Goal: Task Accomplishment & Management: Manage account settings

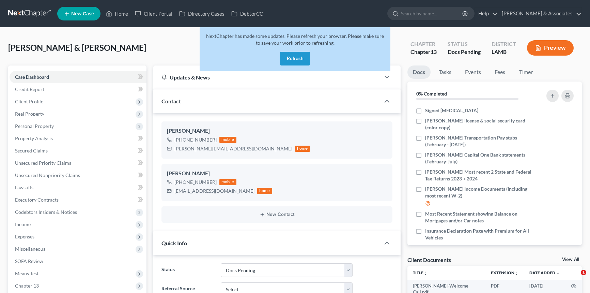
select select "6"
click at [305, 60] on button "Refresh" at bounding box center [295, 59] width 30 height 14
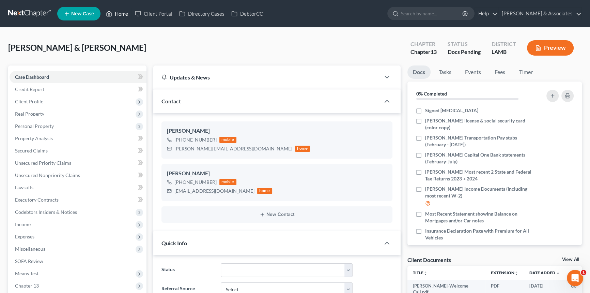
click at [111, 11] on icon at bounding box center [109, 14] width 6 height 8
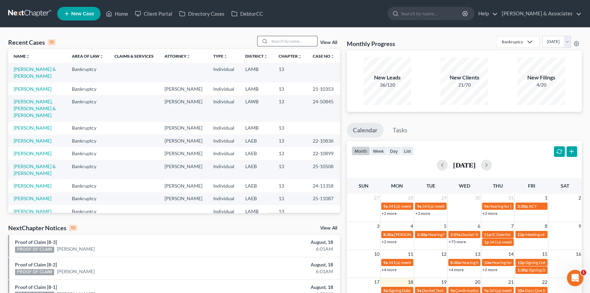
click at [297, 45] on input "search" at bounding box center [293, 41] width 48 height 10
type input "tremaine"
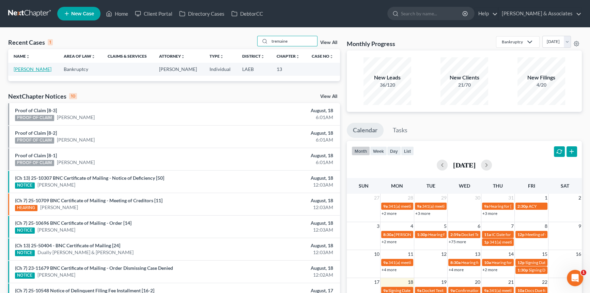
click at [34, 67] on link "Johnson, Tremaine" at bounding box center [33, 69] width 38 height 6
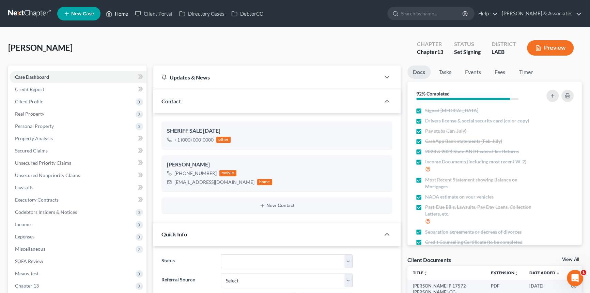
click at [105, 16] on link "Home" at bounding box center [117, 13] width 29 height 12
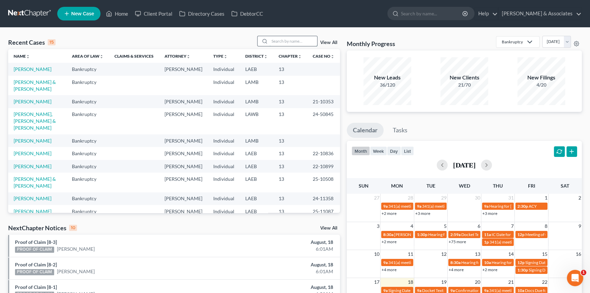
click at [311, 42] on input "search" at bounding box center [293, 41] width 48 height 10
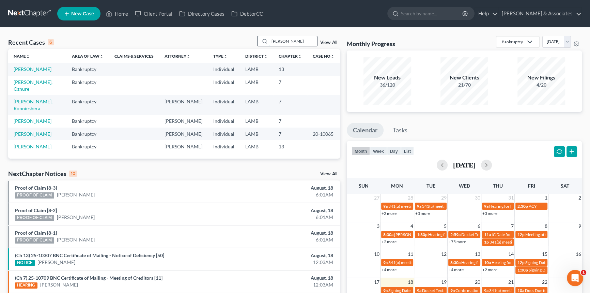
click at [289, 43] on input "hugh" at bounding box center [293, 41] width 48 height 10
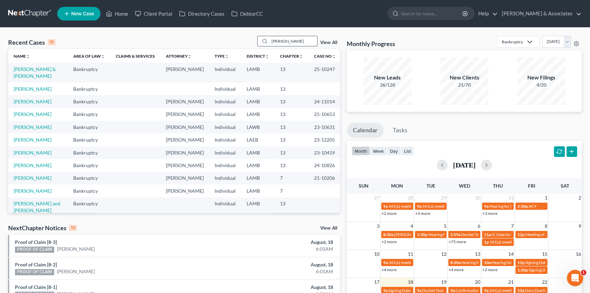
click at [284, 41] on input "nicole" at bounding box center [293, 41] width 48 height 10
click at [286, 41] on input "nicole" at bounding box center [293, 41] width 48 height 10
type input "n"
type input "iman"
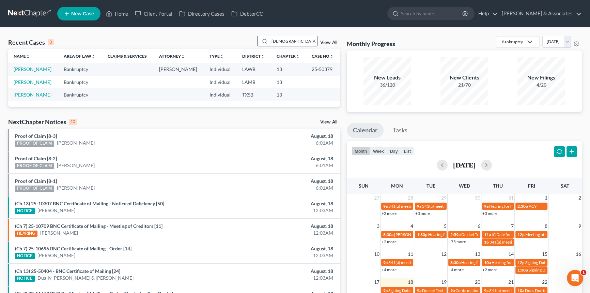
click at [287, 38] on input "iman" at bounding box center [293, 41] width 48 height 10
click at [148, 31] on div "Recent Cases 3 View All Name unfold_more expand_more expand_less Area of Law un…" at bounding box center [295, 205] width 590 height 354
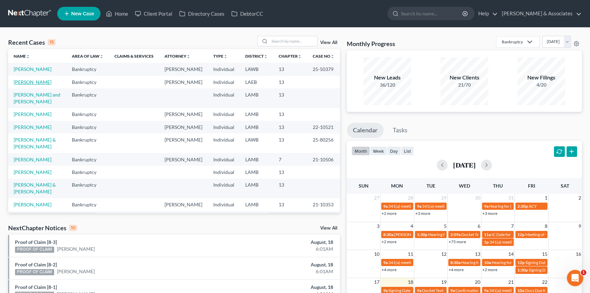
click at [34, 79] on link "[PERSON_NAME]" at bounding box center [33, 82] width 38 height 6
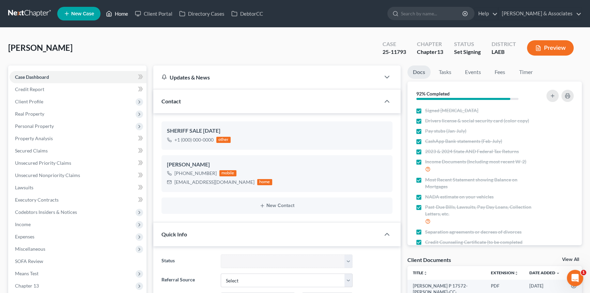
drag, startPoint x: 117, startPoint y: 19, endPoint x: 127, endPoint y: 26, distance: 12.0
click at [117, 19] on link "Home" at bounding box center [117, 13] width 29 height 12
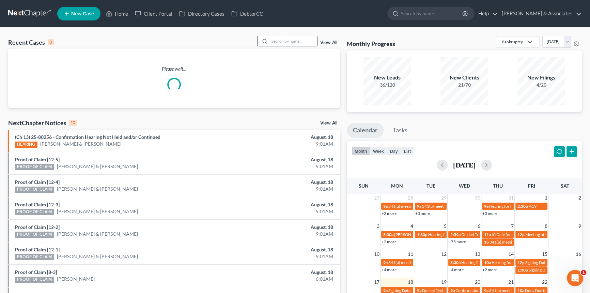
click at [301, 40] on input "search" at bounding box center [293, 41] width 48 height 10
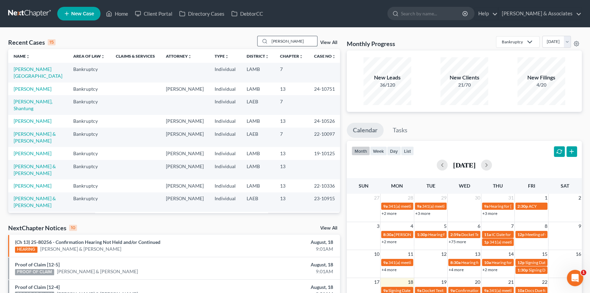
click at [300, 37] on input "wilson" at bounding box center [293, 41] width 48 height 10
type input "zenon"
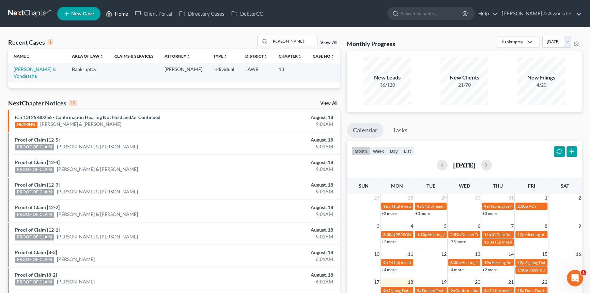
click at [118, 11] on link "Home" at bounding box center [117, 13] width 29 height 12
click at [305, 45] on input "zenon" at bounding box center [293, 41] width 48 height 10
click at [124, 6] on ul "New Case Home Client Portal Directory Cases DebtorCC - No Result - See all resu…" at bounding box center [319, 14] width 524 height 18
click at [121, 13] on link "Home" at bounding box center [117, 13] width 29 height 12
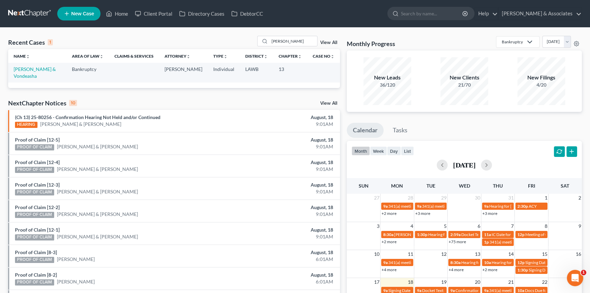
click at [32, 14] on link at bounding box center [30, 13] width 44 height 12
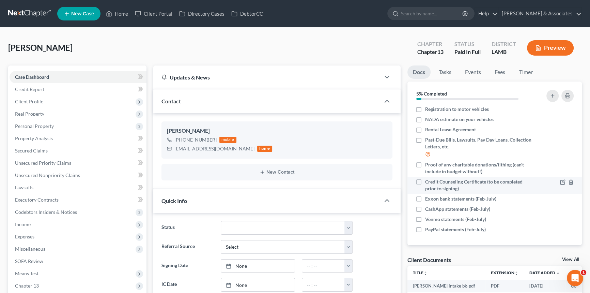
scroll to position [74, 0]
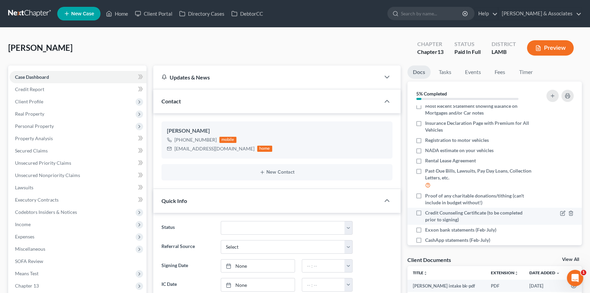
click at [425, 211] on label "Credit Counseling Certificate (to be completed prior to signing)" at bounding box center [478, 216] width 107 height 14
click at [428, 211] on input "Credit Counseling Certificate (to be completed prior to signing)" at bounding box center [430, 211] width 4 height 4
checkbox input "true"
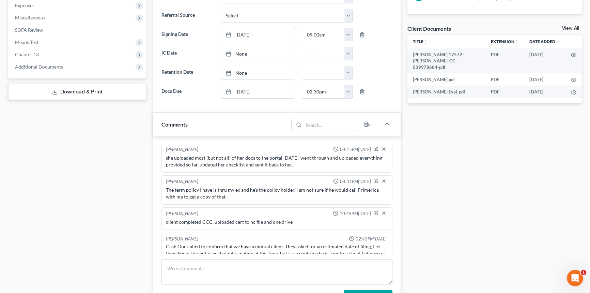
scroll to position [279, 0]
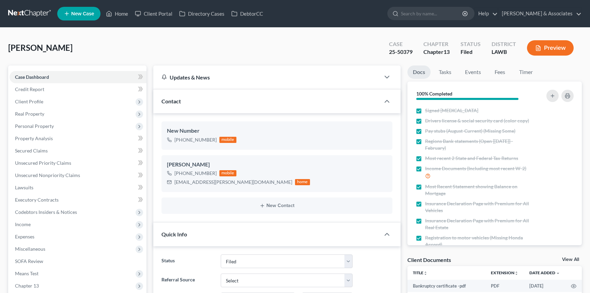
select select "8"
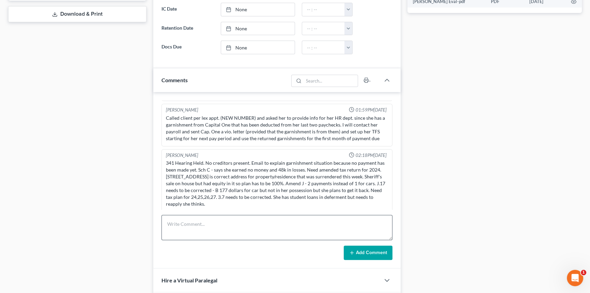
scroll to position [371, 0]
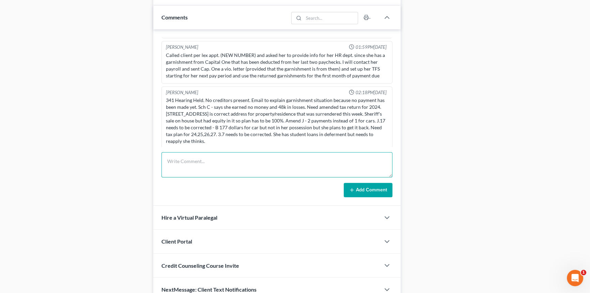
click at [192, 161] on textarea at bounding box center [276, 164] width 231 height 25
type textarea "called her per MCD's request and set them for a phone call today 8/18/25 at 12P…"
click at [369, 198] on div "Richard Prunick 02:25PM, 01/06/2025 did eval with Iman, 2000 in taxes 8000 in A…" at bounding box center [276, 117] width 247 height 176
click at [377, 175] on textarea "called her per MCD's request and set them for a phone call today 8/18/25 at 12P…" at bounding box center [276, 164] width 231 height 25
click at [371, 190] on button "Add Comment" at bounding box center [368, 190] width 49 height 14
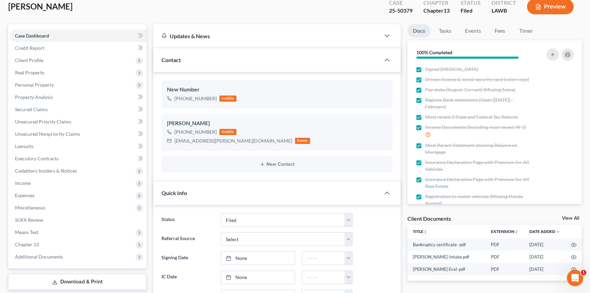
scroll to position [0, 0]
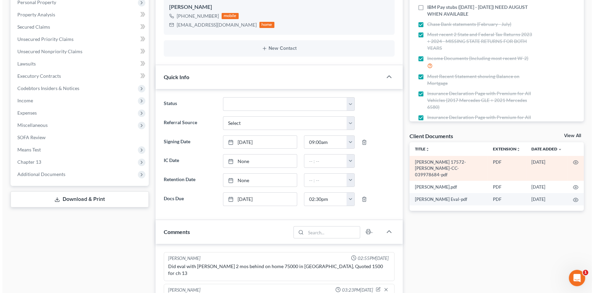
scroll to position [115, 0]
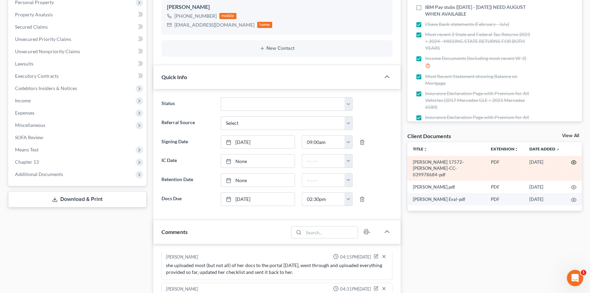
click at [576, 161] on icon "button" at bounding box center [573, 162] width 5 height 4
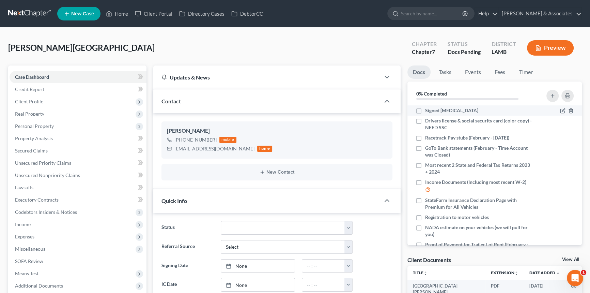
scroll to position [9, 0]
click at [425, 109] on label "Signed [MEDICAL_DATA]" at bounding box center [451, 110] width 53 height 7
click at [428, 109] on input "Signed [MEDICAL_DATA]" at bounding box center [430, 109] width 4 height 4
checkbox input "true"
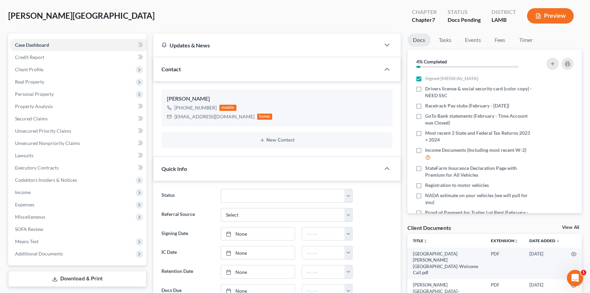
scroll to position [217, 0]
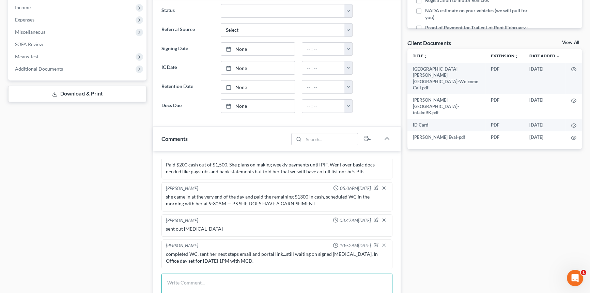
click at [217, 284] on textarea at bounding box center [276, 285] width 231 height 25
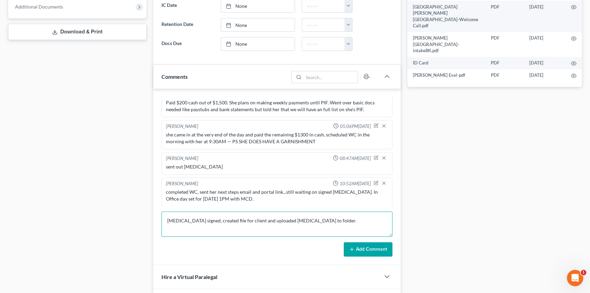
click at [368, 234] on textarea "retainer signed, created file for client and uploaded retainer to folder." at bounding box center [276, 223] width 231 height 25
type textarea "retainer signed, created file for client and uploaded retainer to folder."
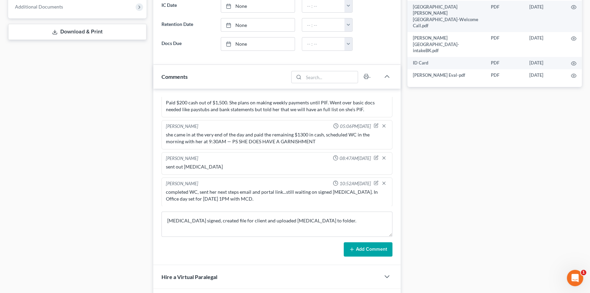
click at [360, 249] on button "Add Comment" at bounding box center [368, 249] width 49 height 14
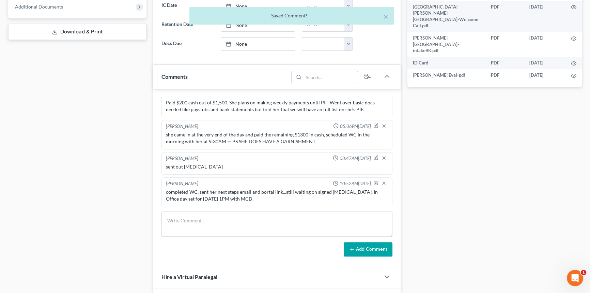
scroll to position [34, 0]
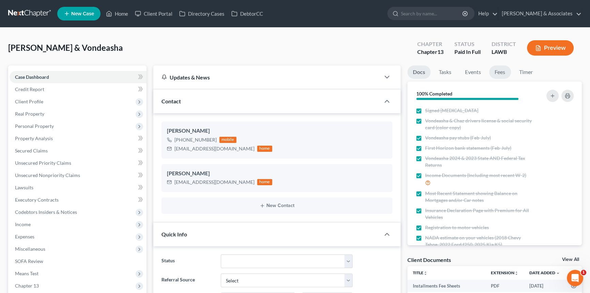
scroll to position [760, 0]
click at [502, 70] on link "Fees" at bounding box center [500, 71] width 22 height 13
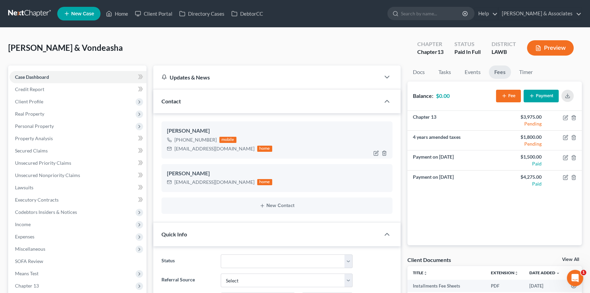
click at [203, 146] on div "cassadora2@yahoo.com" at bounding box center [214, 148] width 80 height 7
click at [36, 105] on span "Client Profile" at bounding box center [78, 101] width 137 height 12
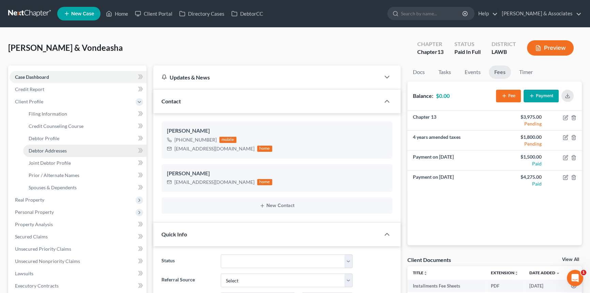
click at [43, 153] on span "Debtor Addresses" at bounding box center [48, 150] width 38 height 6
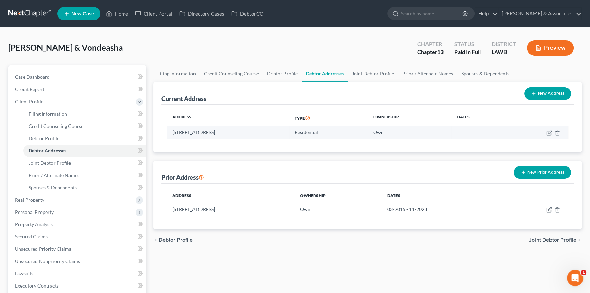
drag, startPoint x: 171, startPoint y: 131, endPoint x: 219, endPoint y: 133, distance: 47.7
click at [219, 133] on td "623 Bay Meadow Lane, Lafayette, LA 70507" at bounding box center [228, 132] width 122 height 13
copy td "623 Bay Meadow Lane"
click at [227, 131] on td "623 Bay Meadow Lane, Lafayette, LA 70507" at bounding box center [228, 132] width 122 height 13
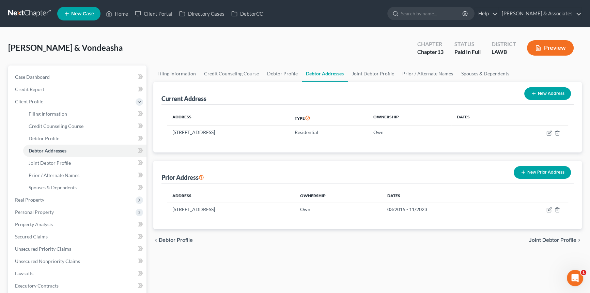
copy td "Lafayette"
click at [39, 78] on span "Case Dashboard" at bounding box center [32, 77] width 35 height 6
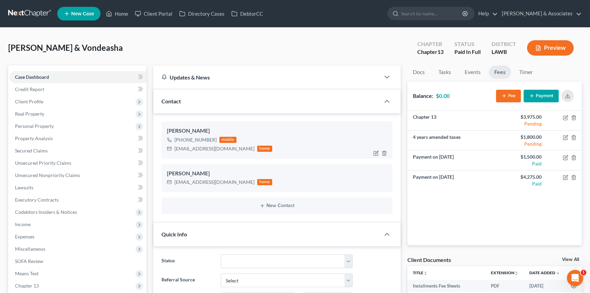
scroll to position [760, 0]
click at [198, 147] on div "cassadora2@yahoo.com" at bounding box center [214, 148] width 80 height 7
copy div "cassadora2@yahoo.com"
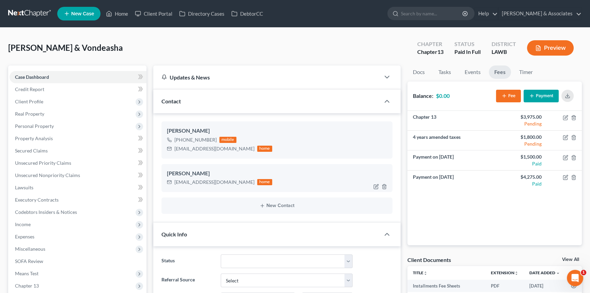
drag, startPoint x: 201, startPoint y: 178, endPoint x: 199, endPoint y: 181, distance: 3.9
click at [201, 178] on div "cvzenon@gmail.com" at bounding box center [214, 181] width 80 height 7
click at [198, 182] on div "cvzenon@gmail.com" at bounding box center [214, 181] width 80 height 7
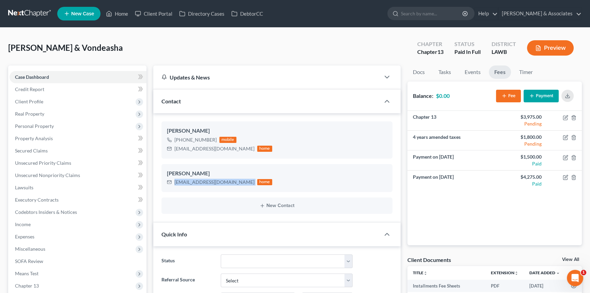
copy div "cvzenon@gmail.com"
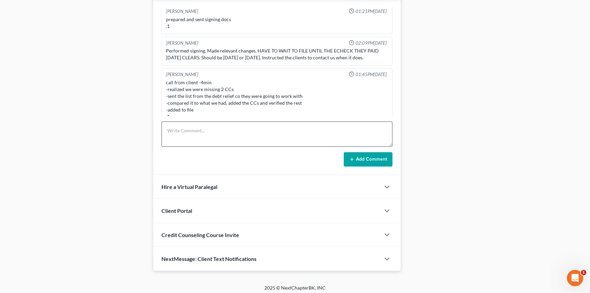
scroll to position [402, 0]
click at [233, 110] on div "call from client -4min -realized we were missing 2 CCs -sent the list from the …" at bounding box center [276, 99] width 225 height 44
click at [228, 132] on textarea at bounding box center [276, 133] width 231 height 25
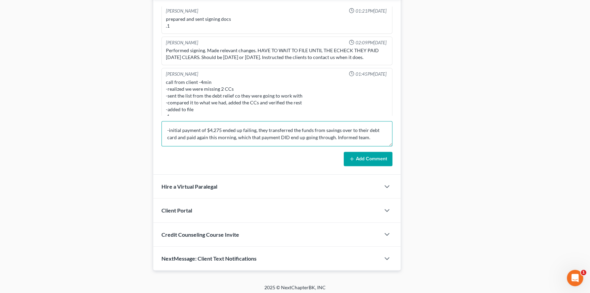
type textarea "-initial payment of $4,275 ended up failing, they transferred the funds from sa…"
click at [348, 149] on form "-initial payment of $4,275 ended up failing, they transferred the funds from sa…" at bounding box center [276, 143] width 231 height 45
click at [352, 154] on button "Add Comment" at bounding box center [368, 159] width 49 height 14
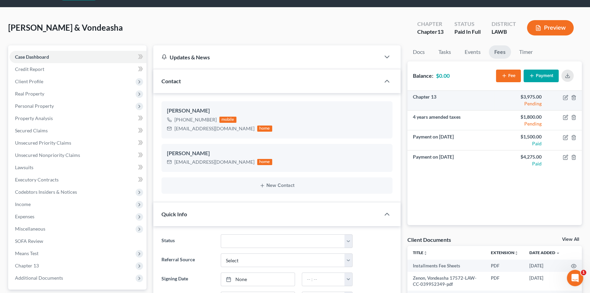
scroll to position [31, 0]
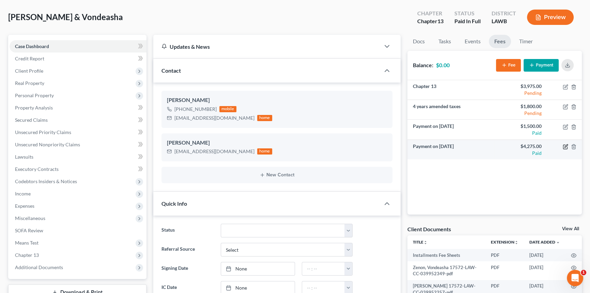
click at [566, 145] on icon "button" at bounding box center [565, 146] width 5 height 5
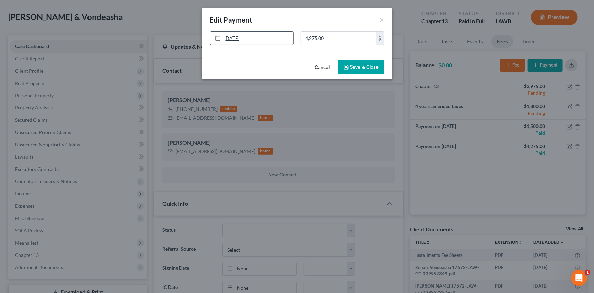
click at [269, 33] on link "8/12/2025" at bounding box center [251, 38] width 83 height 13
click at [366, 71] on button "Save & Close" at bounding box center [361, 67] width 46 height 14
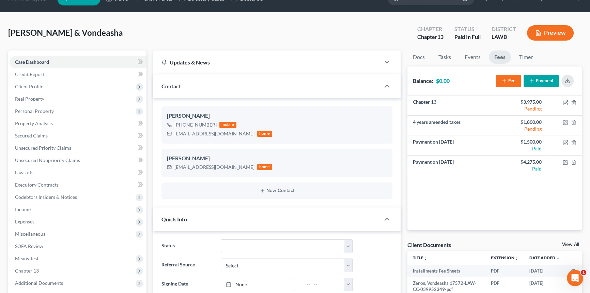
scroll to position [0, 0]
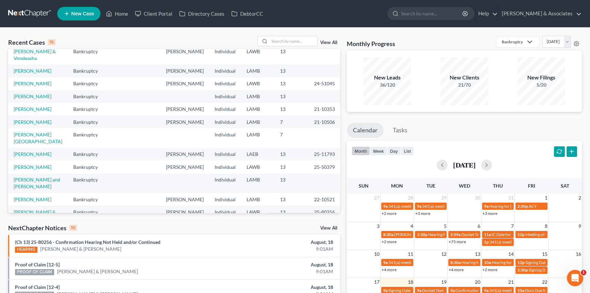
scroll to position [62, 0]
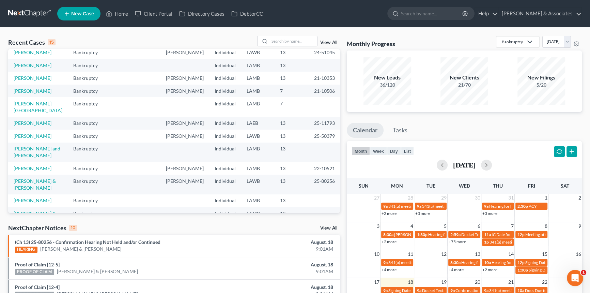
click at [25, 207] on td "[PERSON_NAME]" at bounding box center [38, 200] width 60 height 13
click at [28, 203] on link "[PERSON_NAME]" at bounding box center [33, 200] width 38 height 6
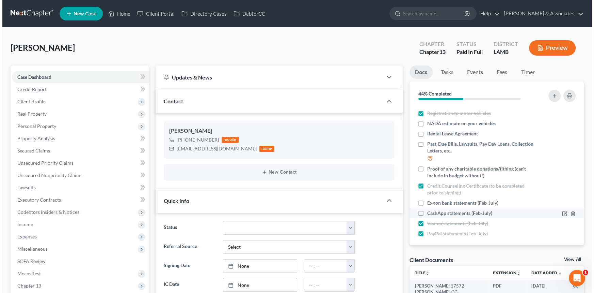
scroll to position [105, 0]
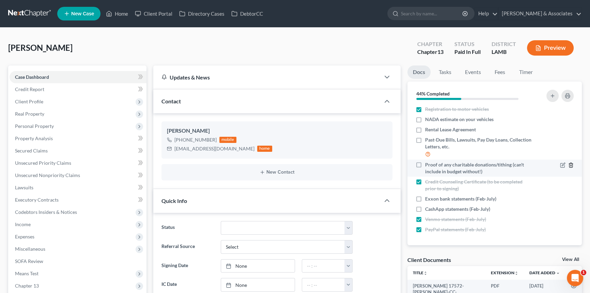
click at [562, 163] on div at bounding box center [567, 164] width 14 height 7
click at [569, 163] on icon "button" at bounding box center [570, 164] width 3 height 4
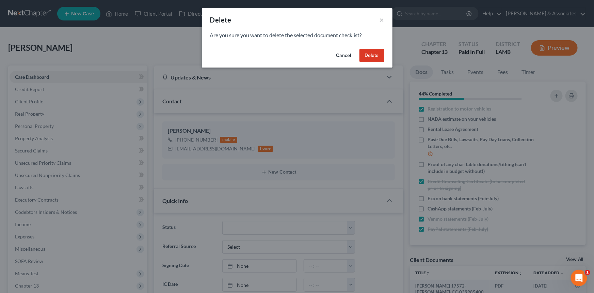
drag, startPoint x: 372, startPoint y: 52, endPoint x: 373, endPoint y: 48, distance: 3.7
click at [371, 51] on button "Delete" at bounding box center [372, 56] width 25 height 14
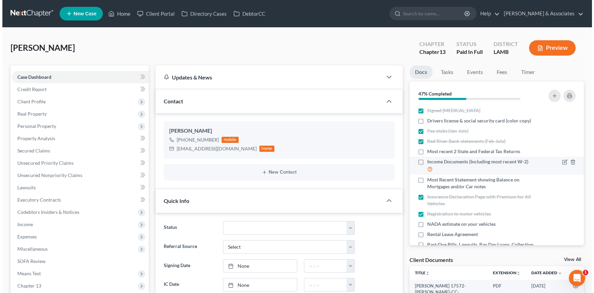
scroll to position [88, 0]
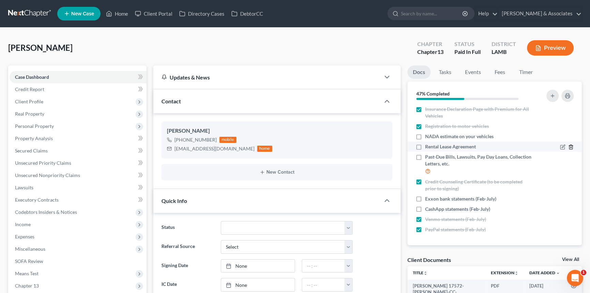
click at [568, 144] on icon "button" at bounding box center [570, 146] width 5 height 5
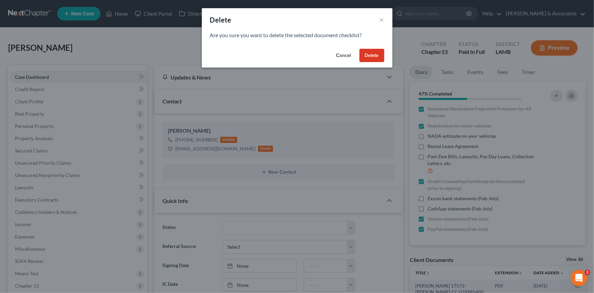
click at [376, 51] on button "Delete" at bounding box center [372, 56] width 25 height 14
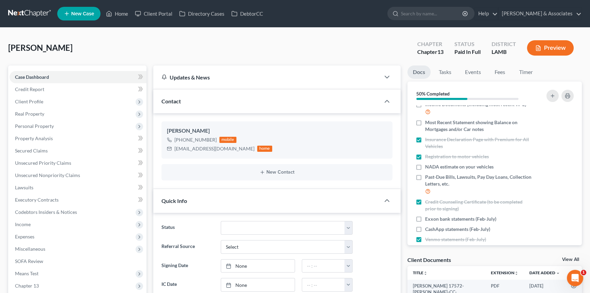
scroll to position [77, 0]
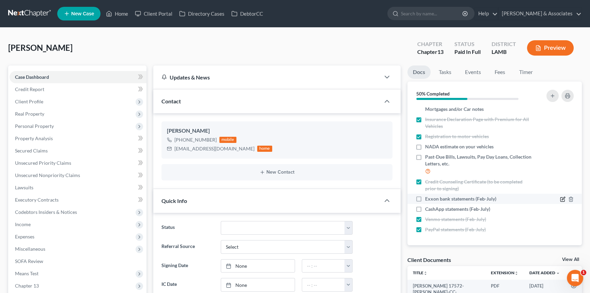
click at [560, 198] on icon "button" at bounding box center [562, 198] width 5 height 5
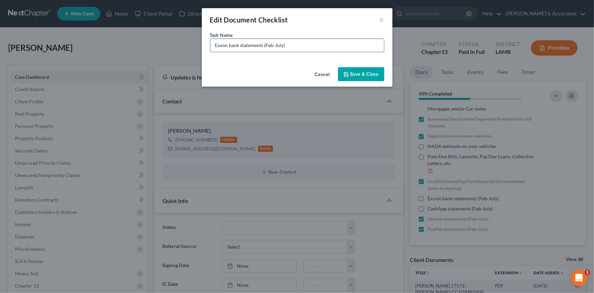
click at [227, 47] on input "Exxon bank statements (Feb-July)" at bounding box center [297, 45] width 174 height 13
type input "EFCU (Exxon) bank statements (Feb-July)"
click at [372, 75] on button "Save & Close" at bounding box center [361, 74] width 46 height 14
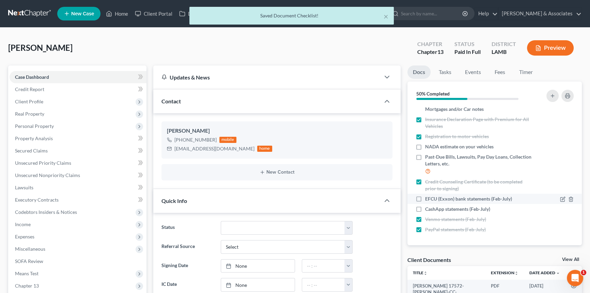
click at [425, 200] on label "EFCU (Exxon) bank statements (Feb-July)" at bounding box center [468, 198] width 87 height 7
click at [428, 200] on input "EFCU (Exxon) bank statements (Feb-July)" at bounding box center [430, 197] width 4 height 4
checkbox input "true"
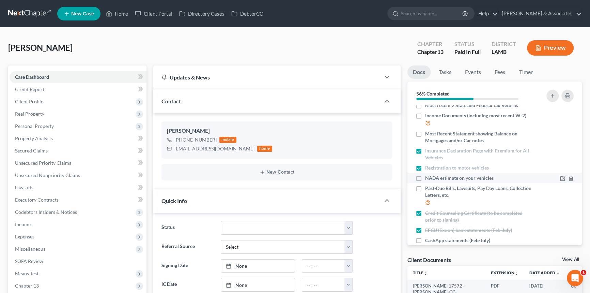
scroll to position [0, 0]
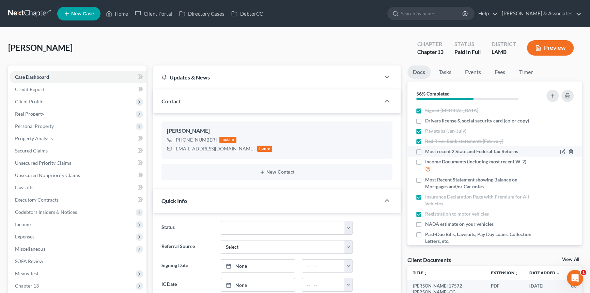
click at [425, 150] on label "Most recent 2 State and Federal Tax Returns" at bounding box center [471, 151] width 93 height 7
click at [428, 150] on input "Most recent 2 State and Federal Tax Returns" at bounding box center [430, 150] width 4 height 4
checkbox input "true"
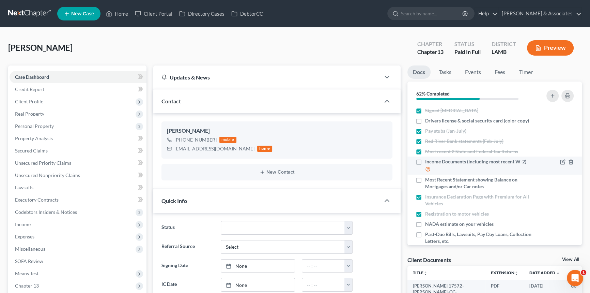
click at [425, 161] on label "Income Documents (Including most recent W-2)" at bounding box center [478, 165] width 107 height 15
click at [428, 161] on input "Income Documents (Including most recent W-2)" at bounding box center [430, 160] width 4 height 4
checkbox input "true"
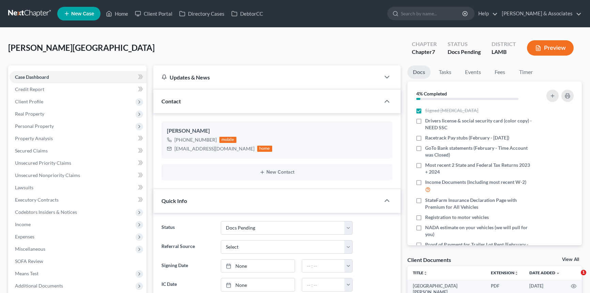
select select "6"
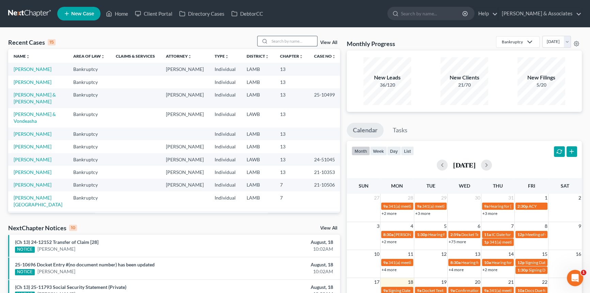
click at [279, 42] on input "search" at bounding box center [293, 41] width 48 height 10
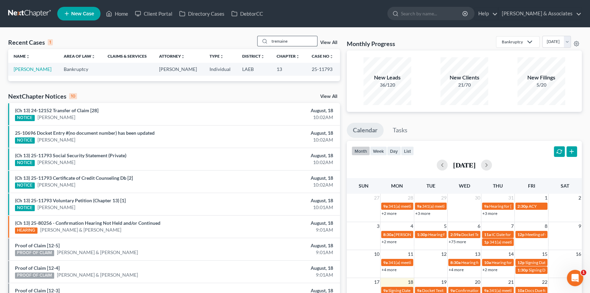
click at [296, 43] on input "tremaine" at bounding box center [293, 41] width 48 height 10
type input "[PERSON_NAME]"
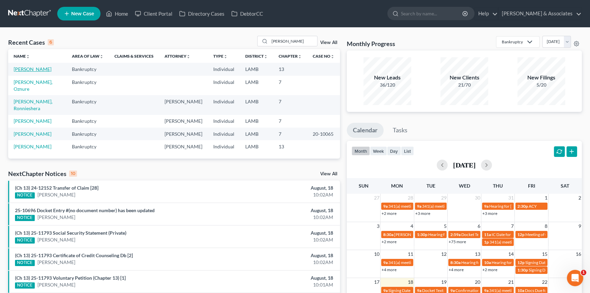
click at [21, 68] on link "[PERSON_NAME]" at bounding box center [33, 69] width 38 height 6
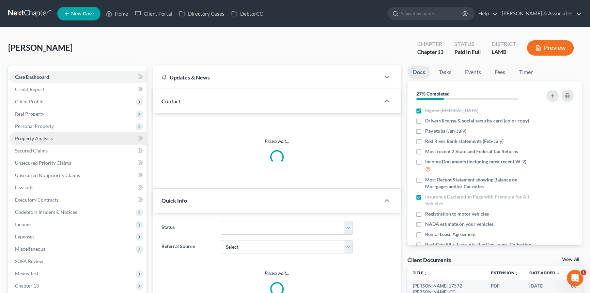
scroll to position [220, 0]
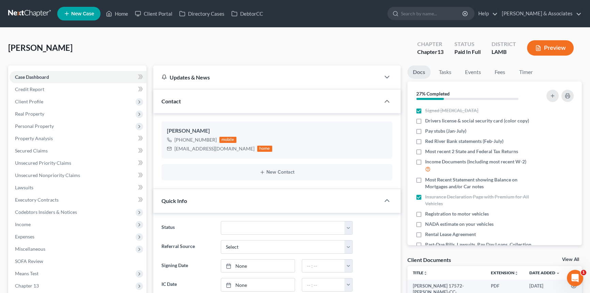
click at [87, 14] on span "New Case" at bounding box center [82, 13] width 23 height 5
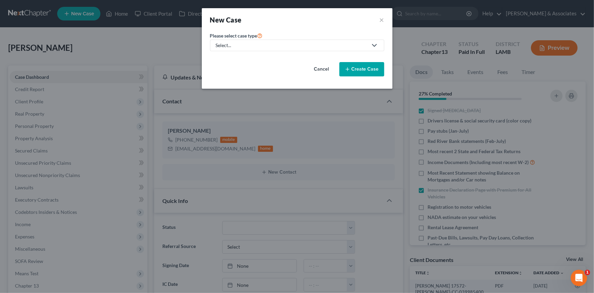
click at [260, 53] on div "Please select case type * Select... Bankruptcy Business Formation and Planning …" at bounding box center [297, 56] width 181 height 50
click at [264, 48] on div "Select..." at bounding box center [292, 45] width 152 height 7
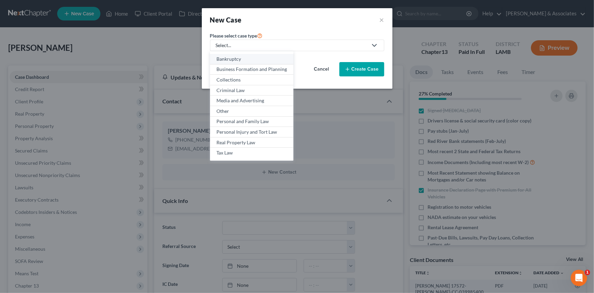
click at [244, 63] on link "Bankruptcy" at bounding box center [251, 59] width 83 height 11
select select "35"
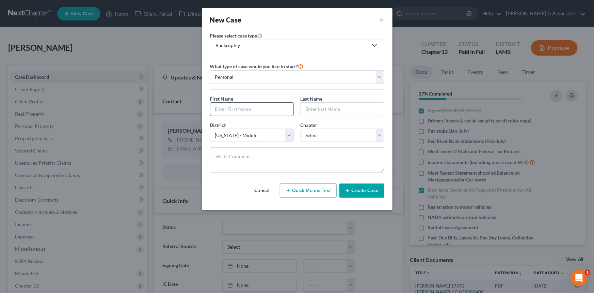
click at [239, 114] on input "text" at bounding box center [251, 109] width 83 height 13
type input "Tracey"
type input "Spencer"
click at [303, 137] on select "Select 7 11 12 13" at bounding box center [343, 135] width 84 height 14
select select "3"
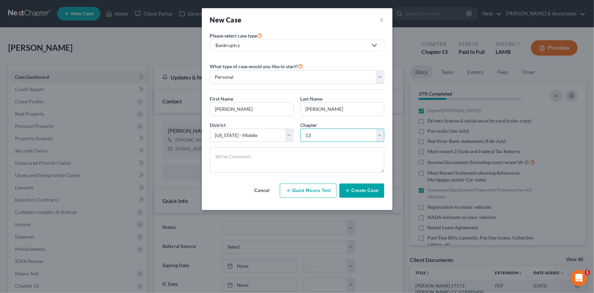
click at [301, 128] on select "Select 7 11 12 13" at bounding box center [343, 135] width 84 height 14
click at [375, 192] on button "Create Case" at bounding box center [362, 190] width 45 height 14
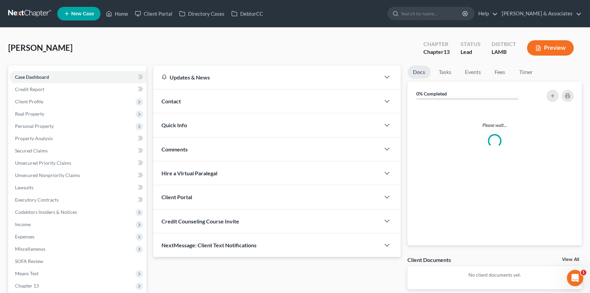
click at [166, 104] on div "Contact" at bounding box center [266, 100] width 227 height 23
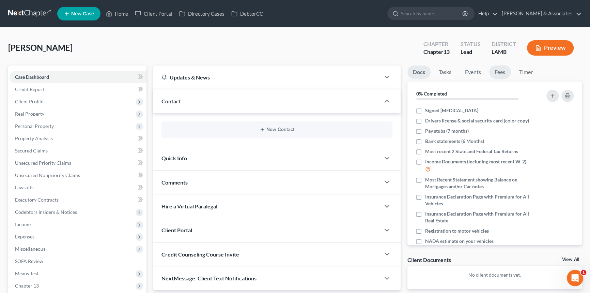
click at [500, 71] on link "Fees" at bounding box center [500, 71] width 22 height 13
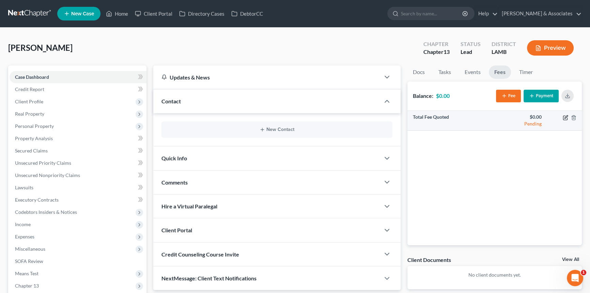
click at [566, 115] on icon "button" at bounding box center [565, 117] width 5 height 5
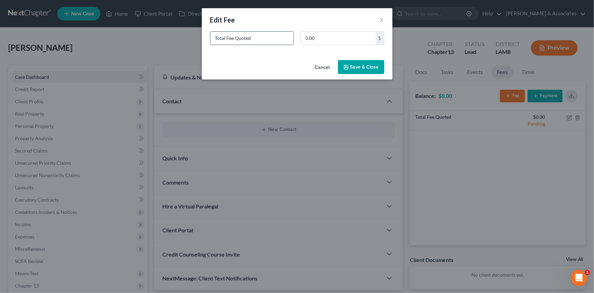
click at [260, 42] on input "Total Fee Quoted" at bounding box center [251, 38] width 83 height 13
type input "Refiling a 13"
type input "1,500"
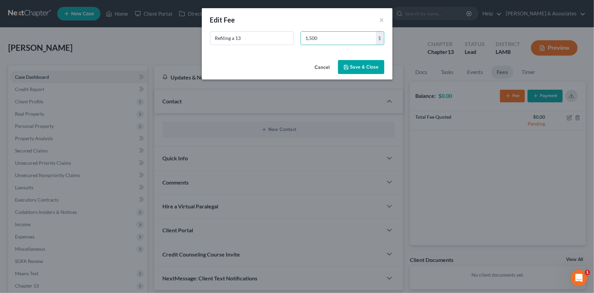
click at [370, 67] on button "Save & Close" at bounding box center [361, 67] width 46 height 14
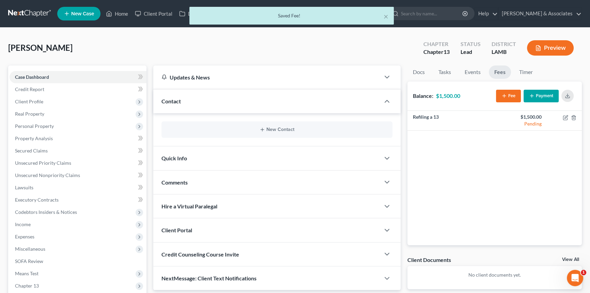
click at [231, 154] on div "Quick Info" at bounding box center [266, 157] width 227 height 23
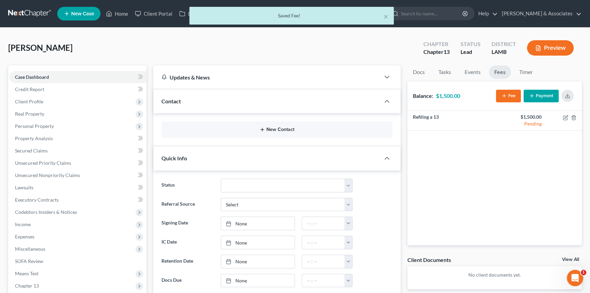
click at [255, 129] on button "New Contact" at bounding box center [277, 129] width 220 height 5
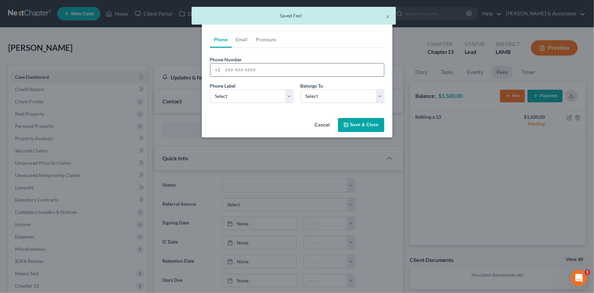
click at [239, 66] on input "tel" at bounding box center [303, 69] width 161 height 13
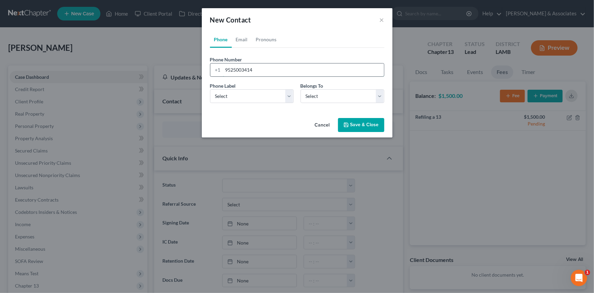
type input "9525003414"
click at [246, 96] on select "Select Mobile Home Work Other" at bounding box center [252, 96] width 84 height 14
select select "0"
click at [210, 89] on select "Select Mobile Home Work Other" at bounding box center [252, 96] width 84 height 14
click at [349, 103] on div "Phone Label * Select Mobile Home Work Other Belongs To * Select Client Other" at bounding box center [297, 95] width 181 height 26
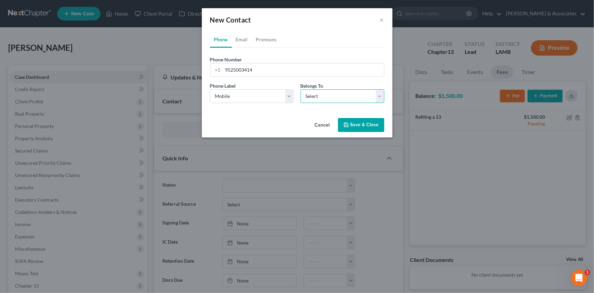
drag, startPoint x: 349, startPoint y: 96, endPoint x: 346, endPoint y: 101, distance: 5.0
click at [349, 96] on select "Select Client Other" at bounding box center [343, 96] width 84 height 14
select select "0"
click at [301, 89] on select "Select Client Other" at bounding box center [343, 96] width 84 height 14
select select "0"
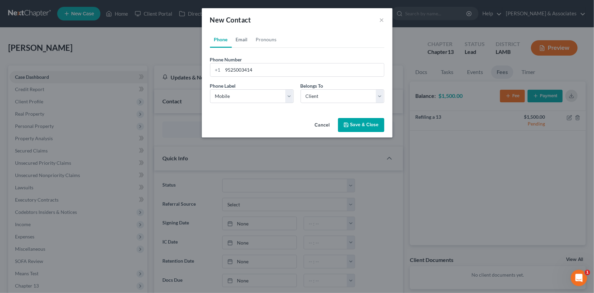
click at [249, 38] on link "Email" at bounding box center [242, 39] width 20 height 16
click at [272, 70] on input "email" at bounding box center [303, 69] width 161 height 13
paste input "jbbjabarie@gmail.com"
type input "jbbjabarie@gmail.com"
click at [236, 98] on select "Select Home Work Other" at bounding box center [252, 96] width 84 height 14
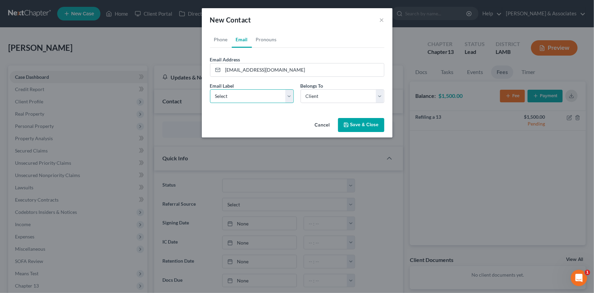
select select "0"
click at [210, 89] on select "Select Home Work Other" at bounding box center [252, 96] width 84 height 14
click at [360, 90] on select "Select Client Other" at bounding box center [343, 96] width 84 height 14
click at [346, 67] on input "jbbjabarie@gmail.com" at bounding box center [303, 69] width 161 height 13
click at [357, 119] on button "Save & Close" at bounding box center [361, 125] width 46 height 14
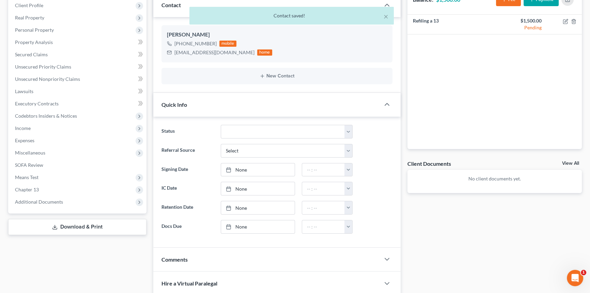
scroll to position [155, 0]
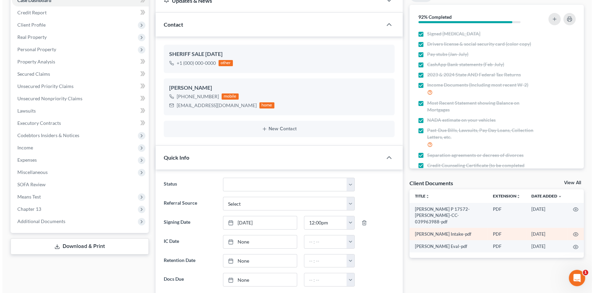
scroll to position [124, 0]
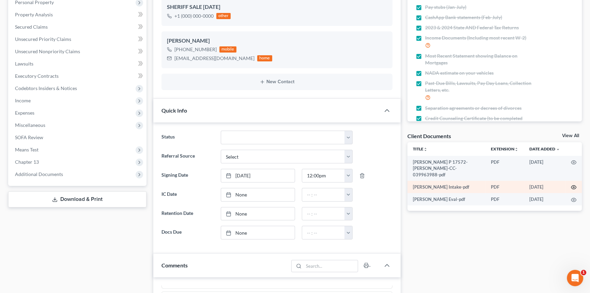
click at [573, 186] on circle "button" at bounding box center [573, 186] width 1 height 1
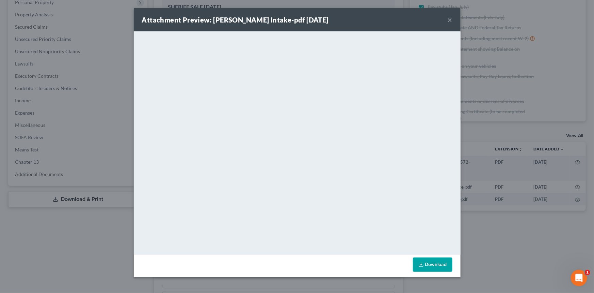
click at [451, 19] on button "×" at bounding box center [450, 20] width 5 height 8
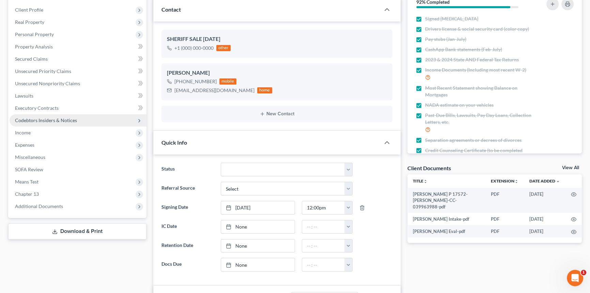
scroll to position [62, 0]
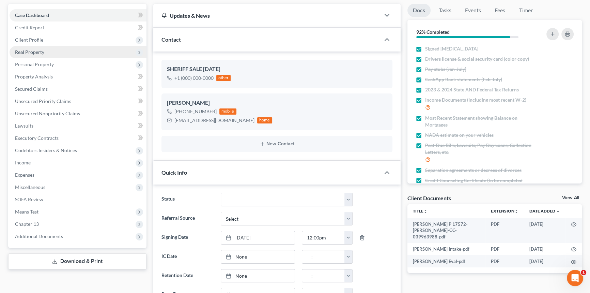
click at [45, 48] on span "Real Property" at bounding box center [78, 52] width 137 height 12
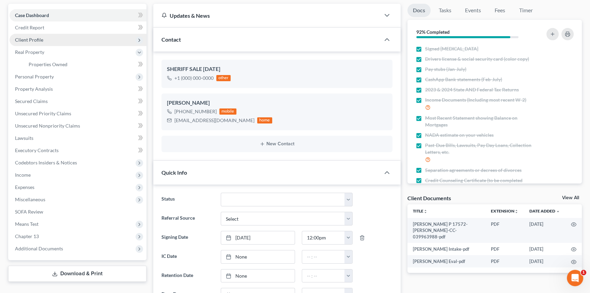
click at [50, 42] on span "Client Profile" at bounding box center [78, 40] width 137 height 12
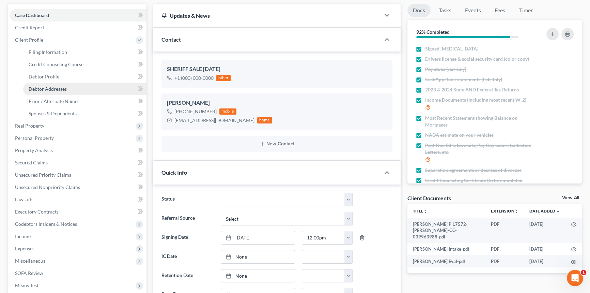
click at [55, 91] on span "Debtor Addresses" at bounding box center [48, 89] width 38 height 6
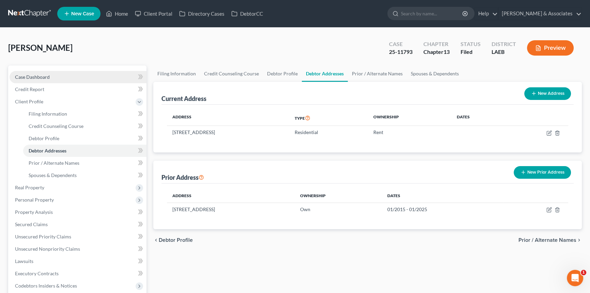
click at [77, 79] on link "Case Dashboard" at bounding box center [78, 77] width 137 height 12
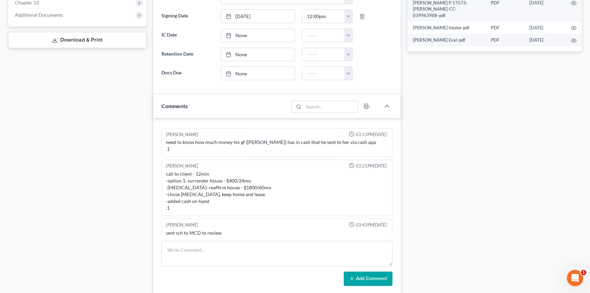
scroll to position [341, 0]
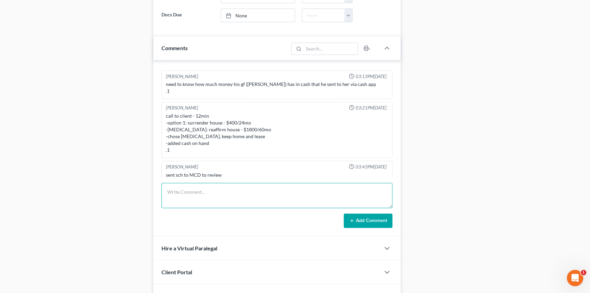
click at [211, 187] on textarea at bounding box center [276, 195] width 231 height 25
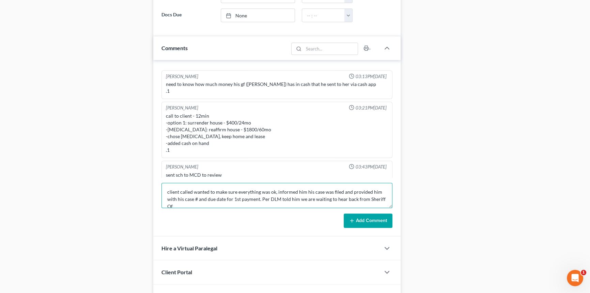
scroll to position [1, 0]
type textarea "client called wanted to make sure everything was ok, informed him his case was …"
click at [375, 216] on button "Add Comment" at bounding box center [368, 220] width 49 height 14
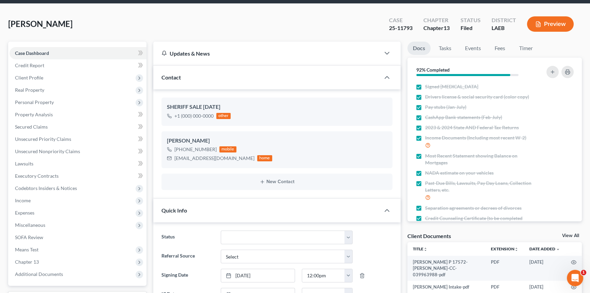
scroll to position [0, 0]
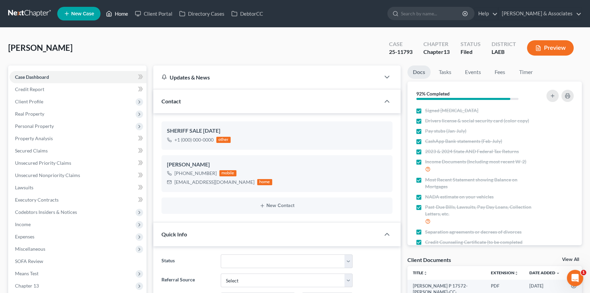
click at [117, 15] on link "Home" at bounding box center [117, 13] width 29 height 12
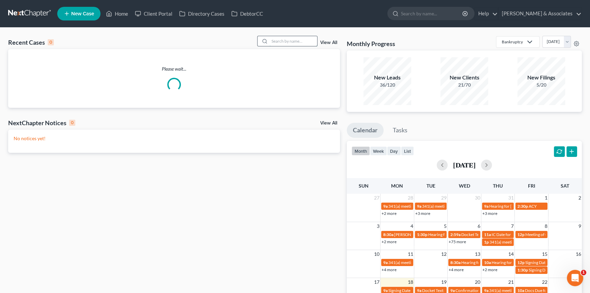
click at [285, 38] on input "search" at bounding box center [293, 41] width 48 height 10
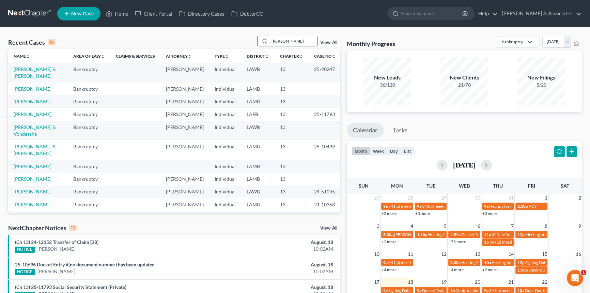
type input "spencer"
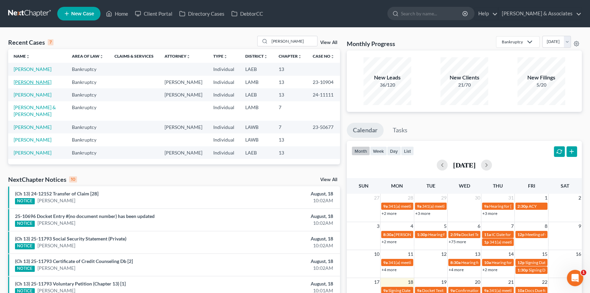
click at [16, 79] on link "Spencer, Tracey" at bounding box center [33, 82] width 38 height 6
click at [17, 79] on link "Spencer, Tracey" at bounding box center [33, 82] width 38 height 6
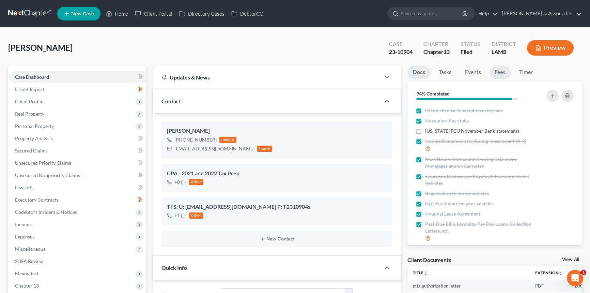
scroll to position [769, 0]
click at [502, 76] on link "Fees" at bounding box center [500, 71] width 22 height 13
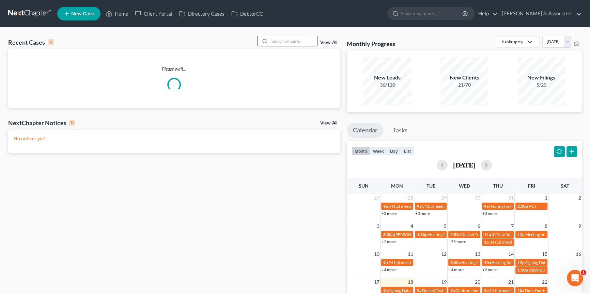
click at [303, 43] on input "search" at bounding box center [293, 41] width 48 height 10
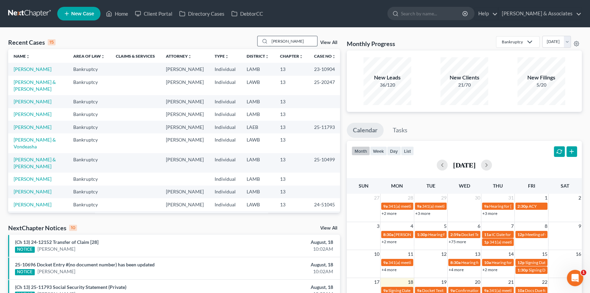
type input "spencer"
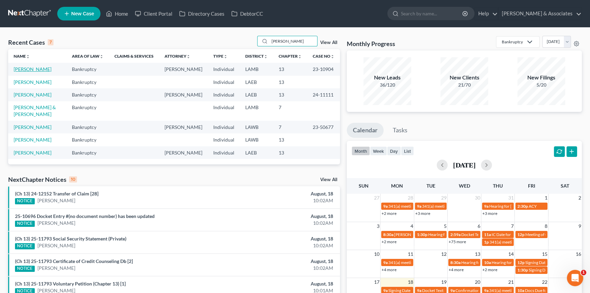
click at [30, 72] on link "Spencer, Tracey" at bounding box center [33, 69] width 38 height 6
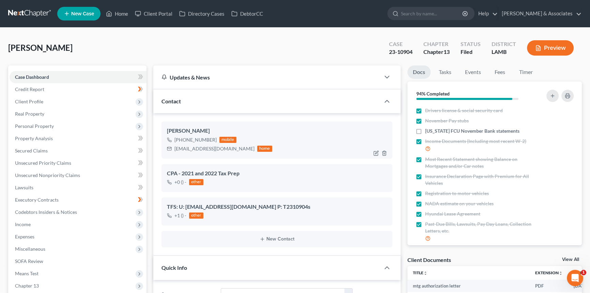
click at [202, 147] on div "jbbjabarie@gmail.com" at bounding box center [214, 148] width 80 height 7
copy div "jbbjabarie@gmail.com"
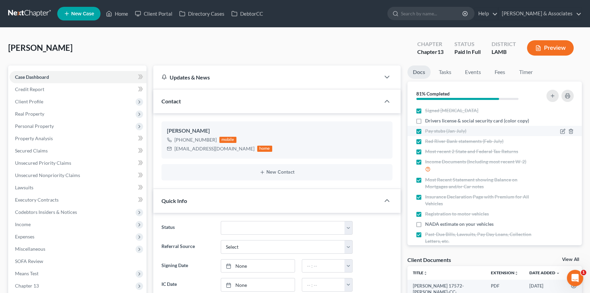
click at [425, 127] on label "Pay stubs (Jan-July)" at bounding box center [445, 130] width 41 height 7
click at [428, 127] on input "Pay stubs (Jan-July)" at bounding box center [430, 129] width 4 height 4
checkbox input "false"
click at [425, 121] on label "Drivers license & social security card (color copy)" at bounding box center [477, 120] width 104 height 7
click at [428, 121] on input "Drivers license & social security card (color copy)" at bounding box center [430, 119] width 4 height 4
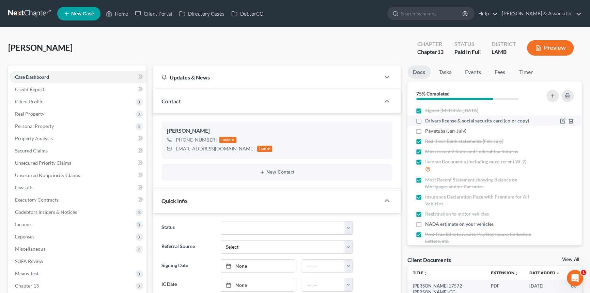
checkbox input "true"
click at [425, 129] on label "Pay stubs (Jan-July)" at bounding box center [445, 130] width 41 height 7
click at [428, 129] on input "Pay stubs (Jan-July)" at bounding box center [430, 129] width 4 height 4
checkbox input "true"
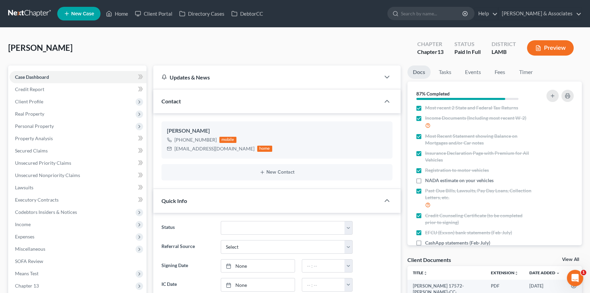
scroll to position [77, 0]
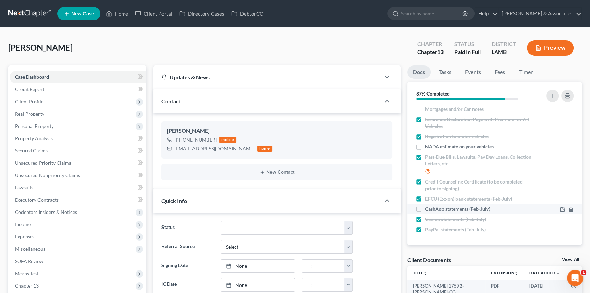
click at [425, 208] on label "CashApp statements (Feb-July)" at bounding box center [457, 208] width 65 height 7
click at [428, 208] on input "CashApp statements (Feb-July)" at bounding box center [430, 207] width 4 height 4
checkbox input "true"
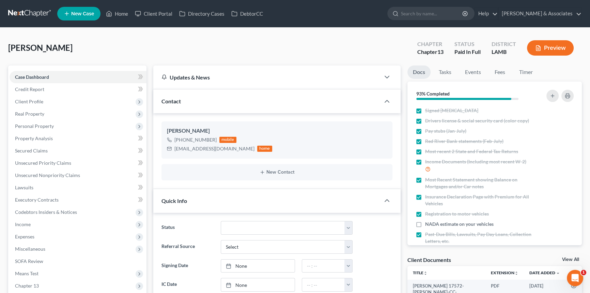
scroll to position [220, 0]
click at [425, 223] on label "NADA estimate on your vehicles" at bounding box center [459, 223] width 68 height 7
click at [428, 223] on input "NADA estimate on your vehicles" at bounding box center [430, 222] width 4 height 4
checkbox input "true"
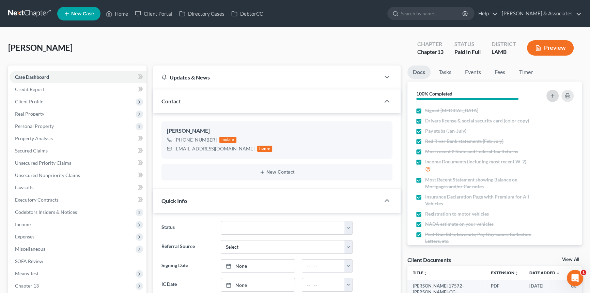
click at [553, 93] on icon "button" at bounding box center [552, 95] width 5 height 5
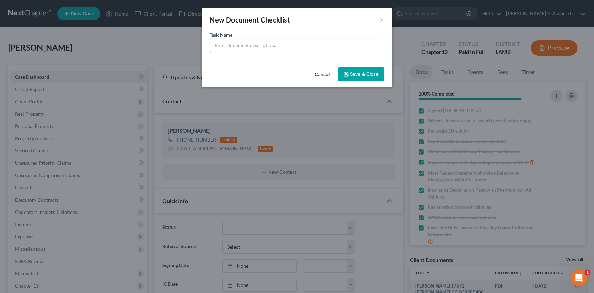
click at [315, 46] on input "text" at bounding box center [297, 45] width 174 height 13
type input "2001 Chevy Tahoe Title"
click at [367, 78] on button "Save & Close" at bounding box center [361, 74] width 46 height 14
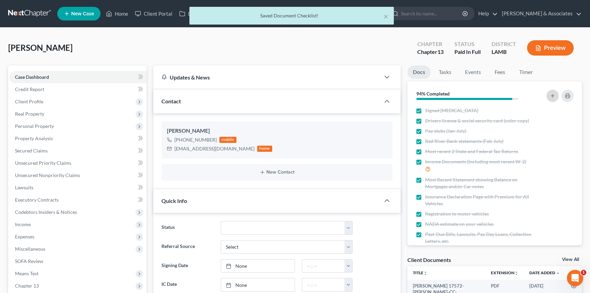
click at [556, 98] on button "button" at bounding box center [552, 96] width 12 height 12
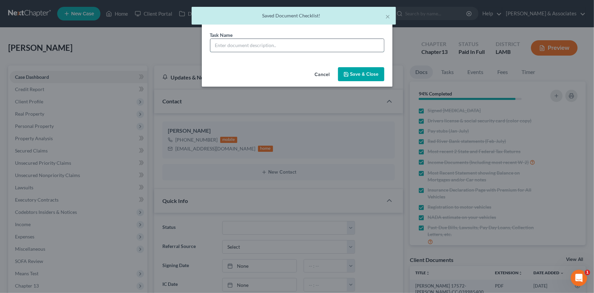
click at [303, 39] on input "text" at bounding box center [297, 45] width 174 height 13
type input "2"
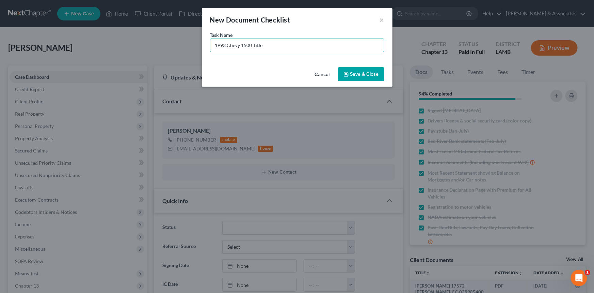
type input "1993 Chevy 1500 Title"
click at [366, 75] on button "Save & Close" at bounding box center [361, 74] width 46 height 14
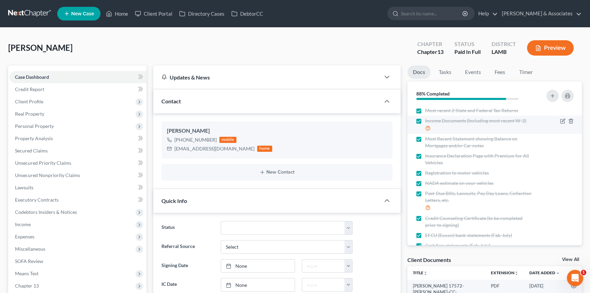
scroll to position [0, 0]
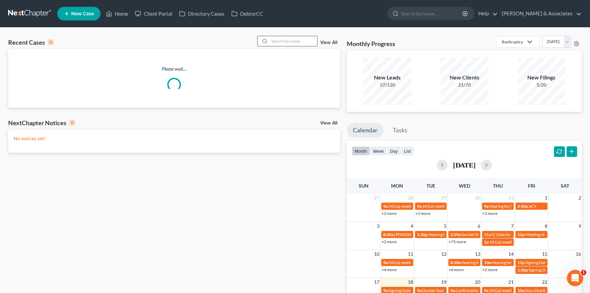
click at [301, 41] on input "search" at bounding box center [293, 41] width 48 height 10
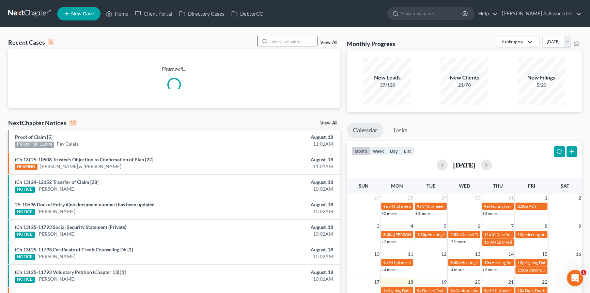
type input "b"
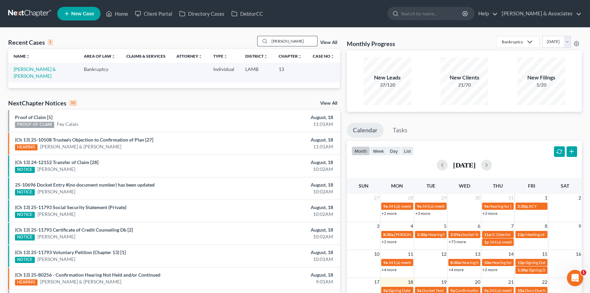
click at [303, 39] on input "[PERSON_NAME]" at bounding box center [293, 41] width 48 height 10
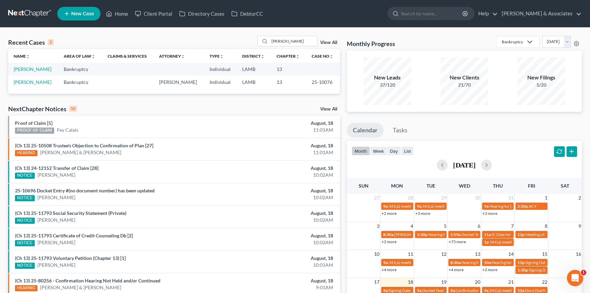
click at [307, 28] on div "Recent Cases 2 barbier View All Name unfold_more expand_more expand_less Area o…" at bounding box center [295, 205] width 590 height 354
click at [292, 44] on input "barbier" at bounding box center [293, 41] width 48 height 10
type input "jarreau"
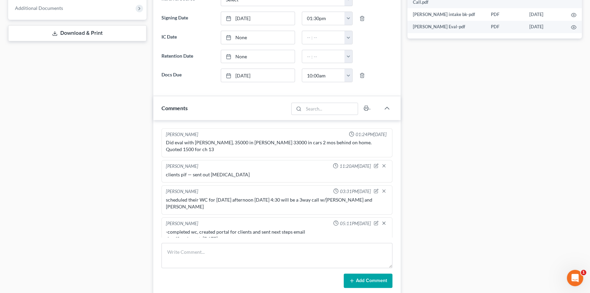
scroll to position [310, 0]
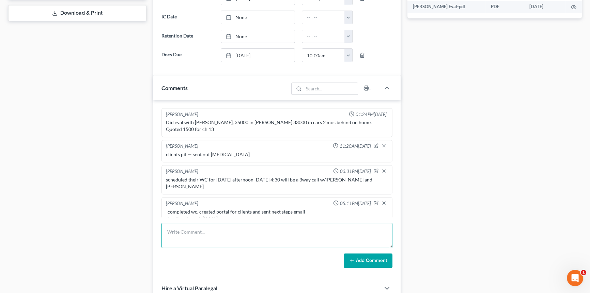
click at [219, 229] on textarea at bounding box center [276, 234] width 231 height 25
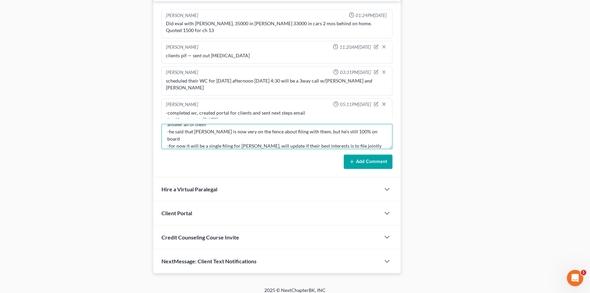
scroll to position [23, 0]
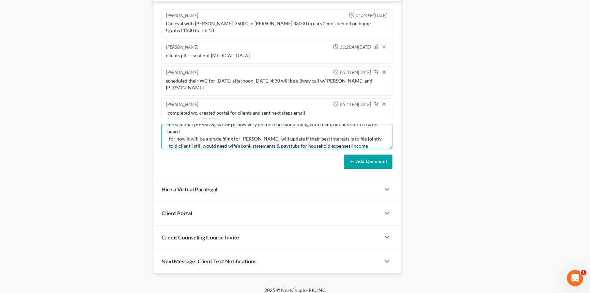
type textarea "-spoke with client, he had a couple questions about how to provide documents to…"
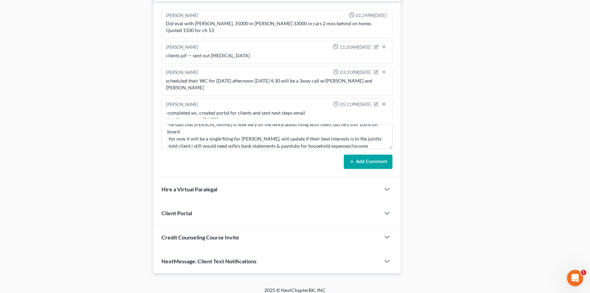
click at [377, 154] on button "Add Comment" at bounding box center [368, 161] width 49 height 14
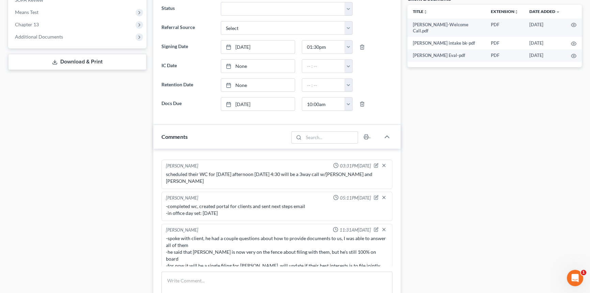
scroll to position [310, 0]
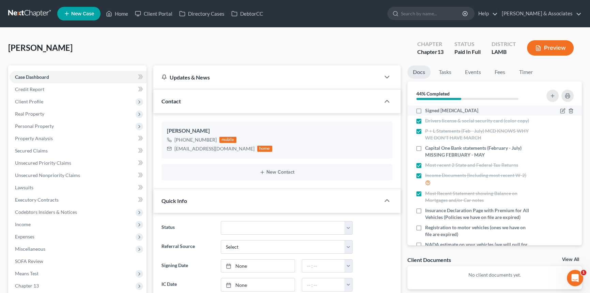
click at [425, 111] on label "Signed [MEDICAL_DATA]" at bounding box center [451, 110] width 53 height 7
click at [428, 111] on input "Signed [MEDICAL_DATA]" at bounding box center [430, 109] width 4 height 4
checkbox input "true"
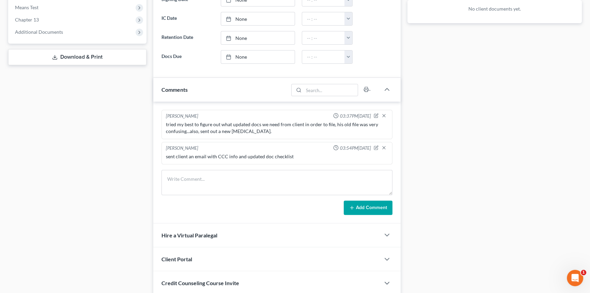
scroll to position [316, 0]
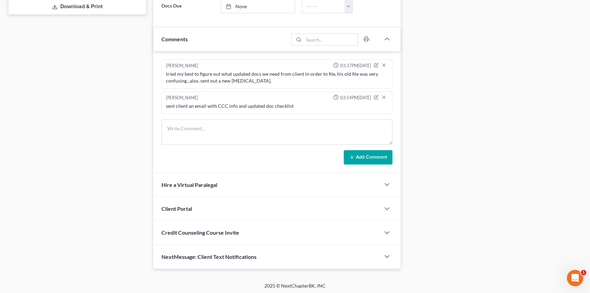
click at [233, 144] on form "Add Comment" at bounding box center [276, 141] width 231 height 45
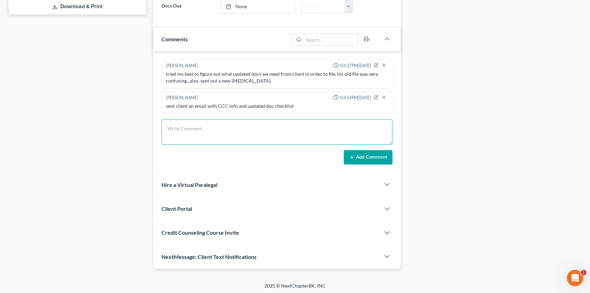
click at [233, 129] on textarea at bounding box center [276, 131] width 231 height 25
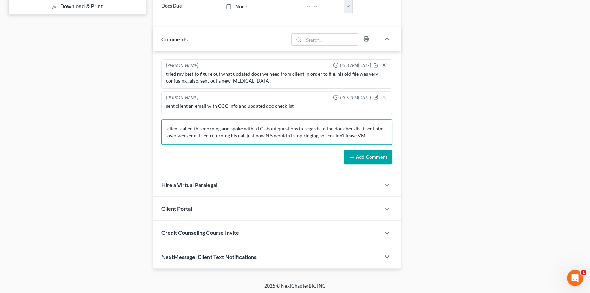
type textarea "client called this morning and spoke with KLC about questions in regards to the…"
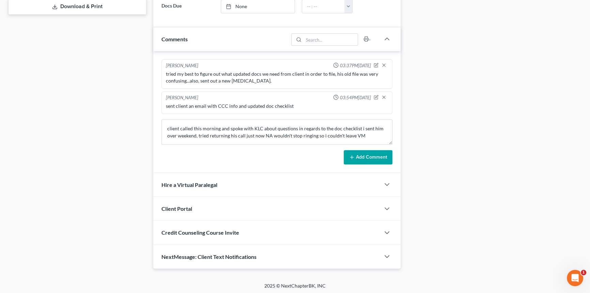
click at [372, 155] on button "Add Comment" at bounding box center [368, 157] width 49 height 14
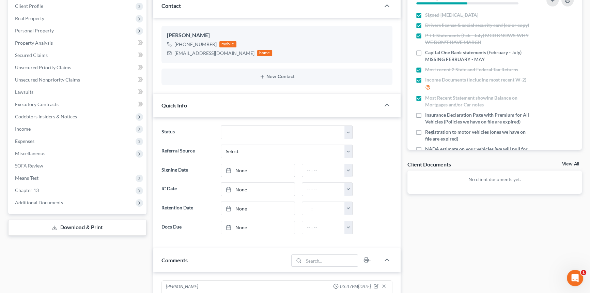
scroll to position [68, 0]
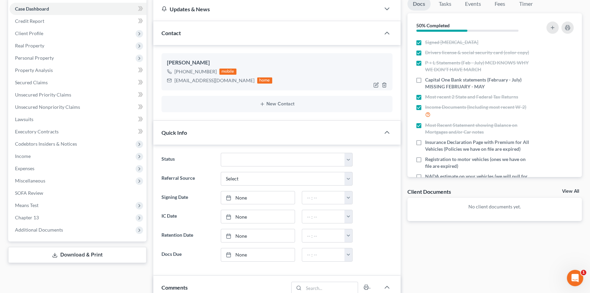
click at [189, 84] on div "[PERSON_NAME] [PHONE_NUMBER] mobile [EMAIL_ADDRESS][DOMAIN_NAME] home" at bounding box center [276, 71] width 231 height 37
click at [193, 78] on div "[EMAIL_ADDRESS][DOMAIN_NAME]" at bounding box center [214, 80] width 80 height 7
copy div "[EMAIL_ADDRESS][DOMAIN_NAME]"
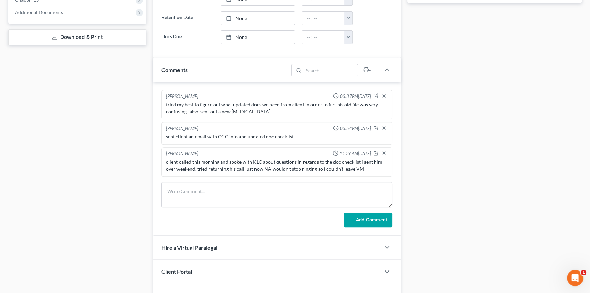
scroll to position [348, 0]
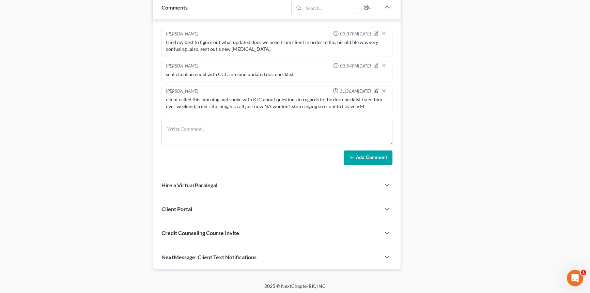
drag, startPoint x: 376, startPoint y: 86, endPoint x: 373, endPoint y: 93, distance: 7.2
click at [376, 88] on icon "button" at bounding box center [376, 90] width 5 height 5
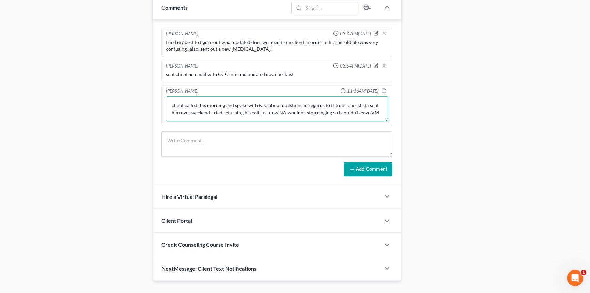
click at [378, 114] on textarea "client called this morning and spoke with KLC about questions in regards to the…" at bounding box center [277, 108] width 222 height 25
type textarea "client called this morning and spoke with KLC about questions in regards to the…"
click at [382, 85] on div "[PERSON_NAME] 11:36AM[DATE] client called this morning and spoke with KLC about…" at bounding box center [276, 105] width 231 height 41
click at [381, 92] on div at bounding box center [385, 91] width 8 height 7
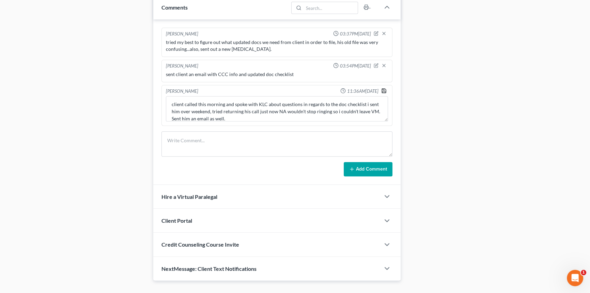
click at [383, 90] on icon "button" at bounding box center [383, 90] width 5 height 5
